Goal: Task Accomplishment & Management: Use online tool/utility

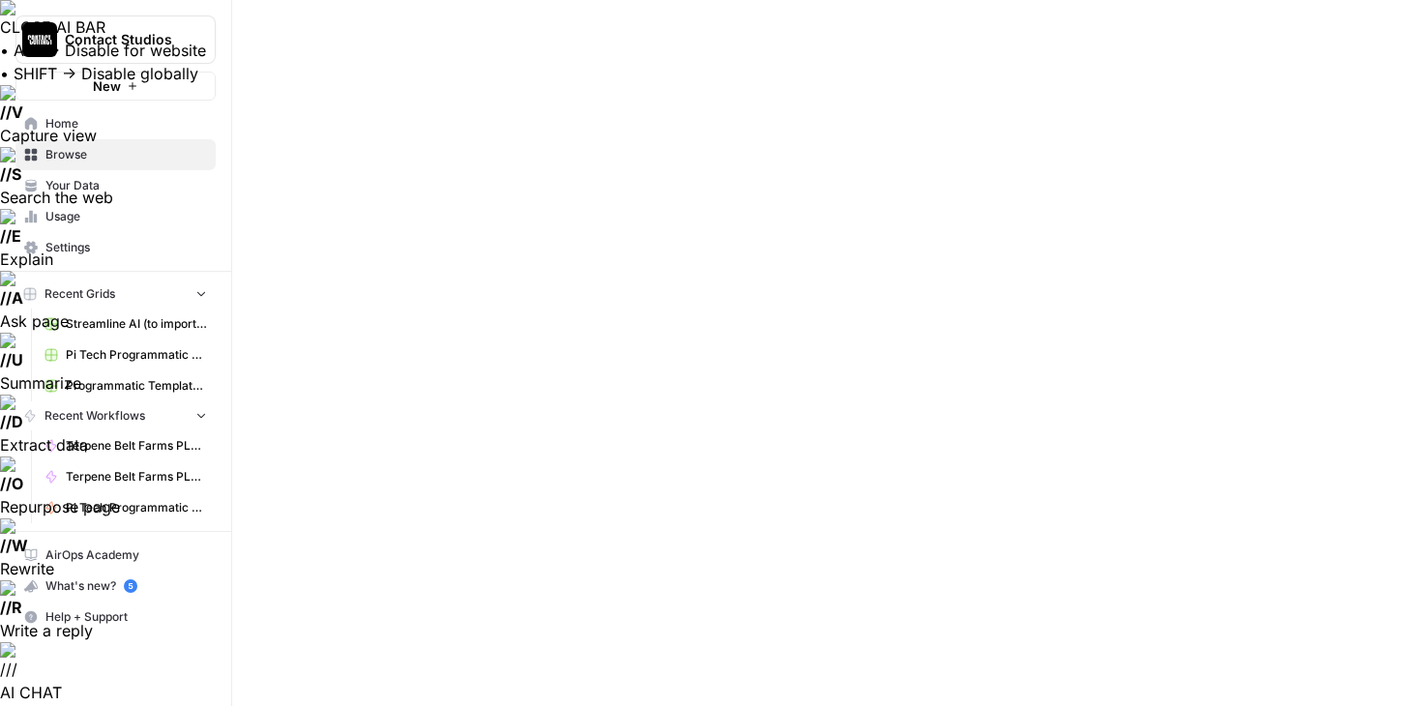
click at [68, 124] on span "Home" at bounding box center [126, 123] width 162 height 17
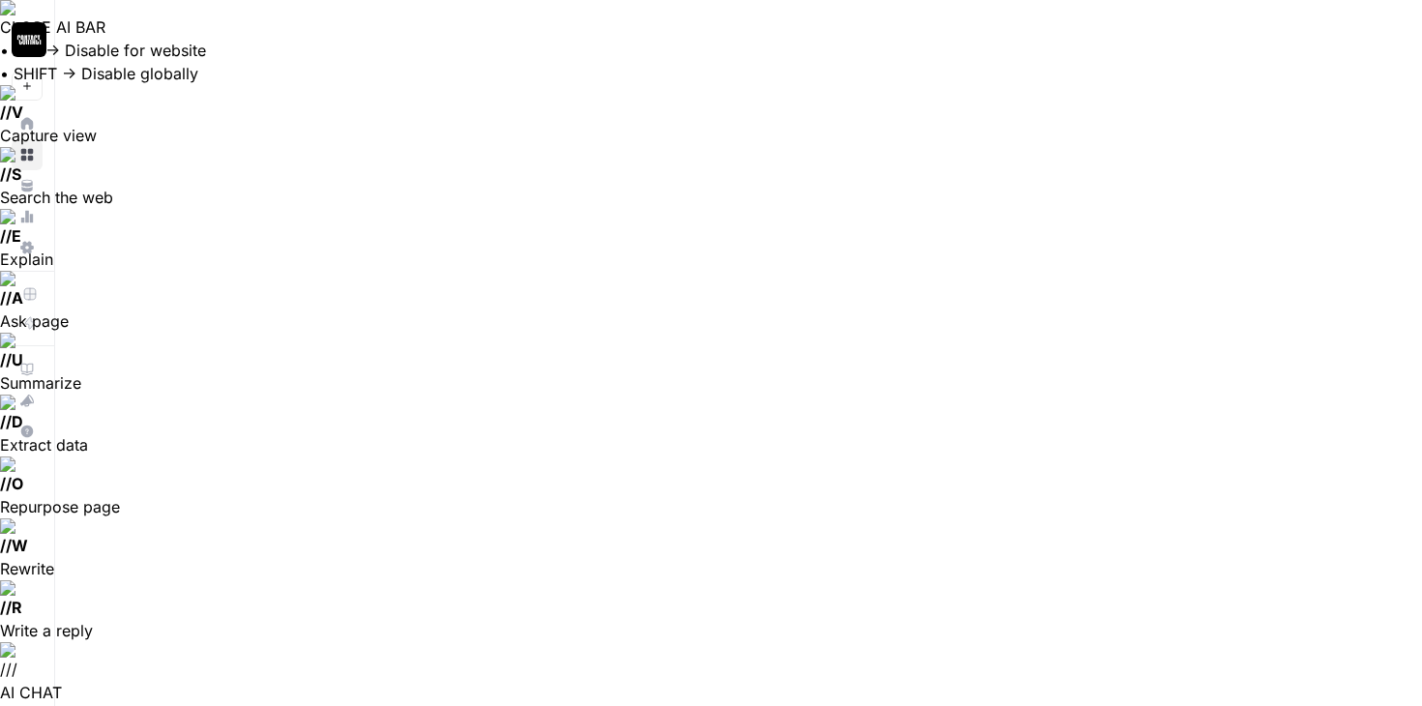
scroll to position [509, 0]
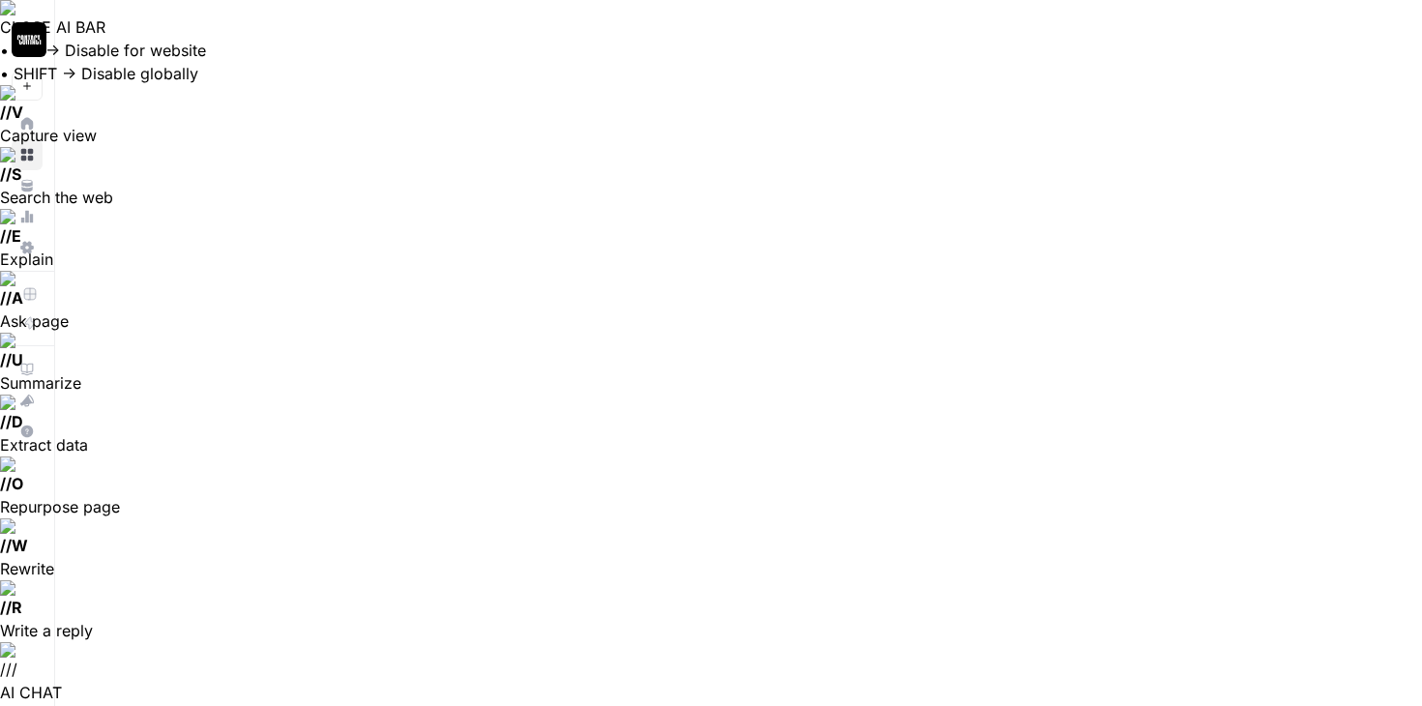
scroll to position [509, 1249]
